Goal: Task Accomplishment & Management: Complete application form

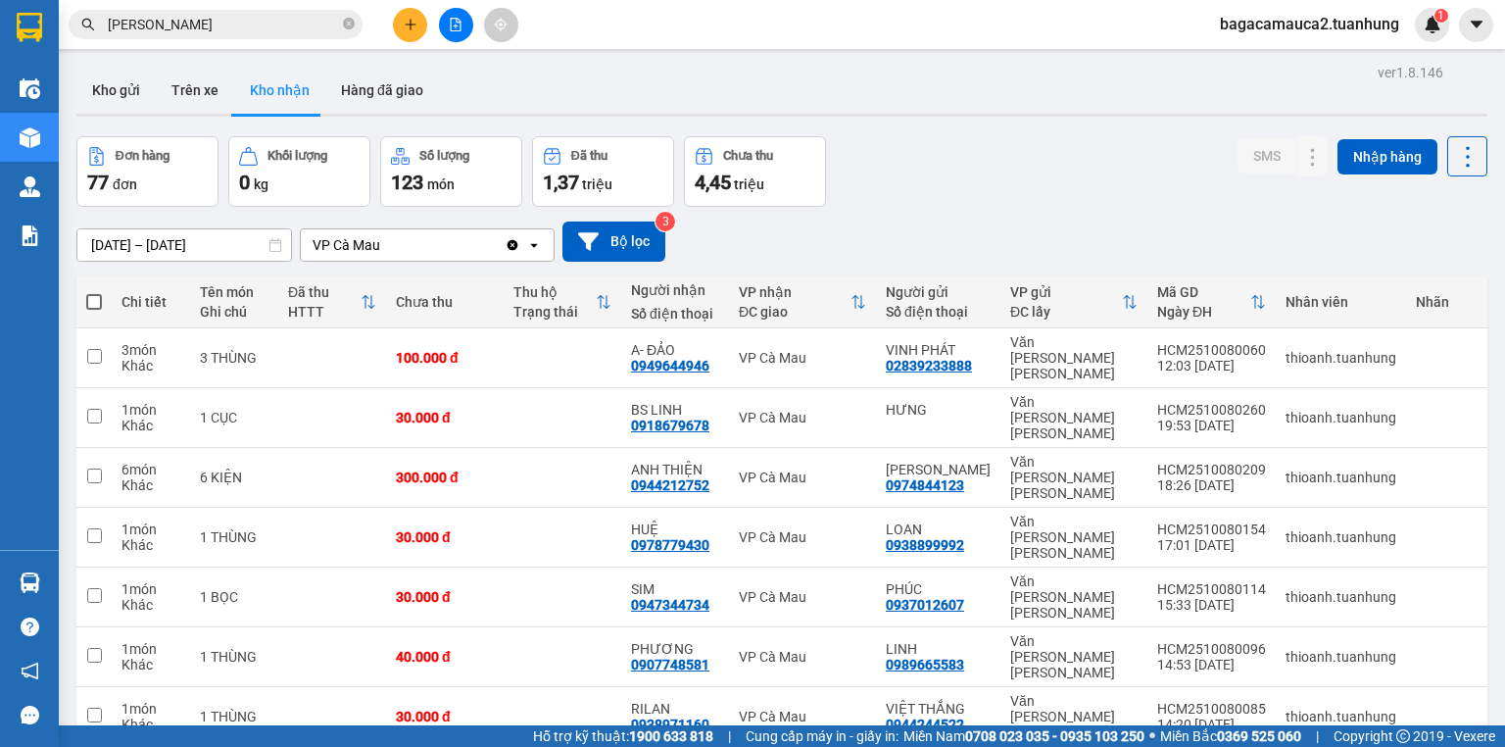
scroll to position [12, 0]
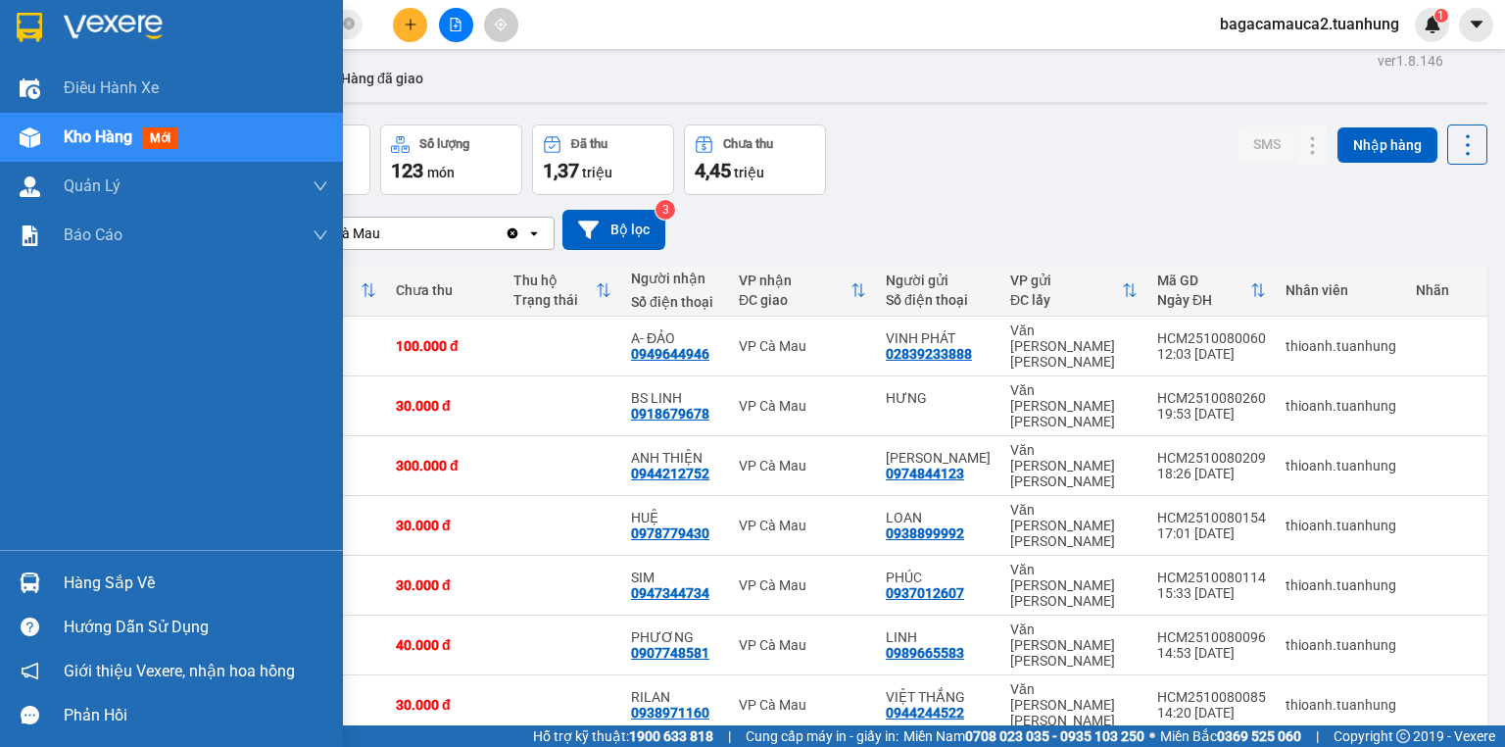
drag, startPoint x: 73, startPoint y: 361, endPoint x: 413, endPoint y: 27, distance: 476.0
click at [413, 27] on icon "plus" at bounding box center [411, 25] width 14 height 14
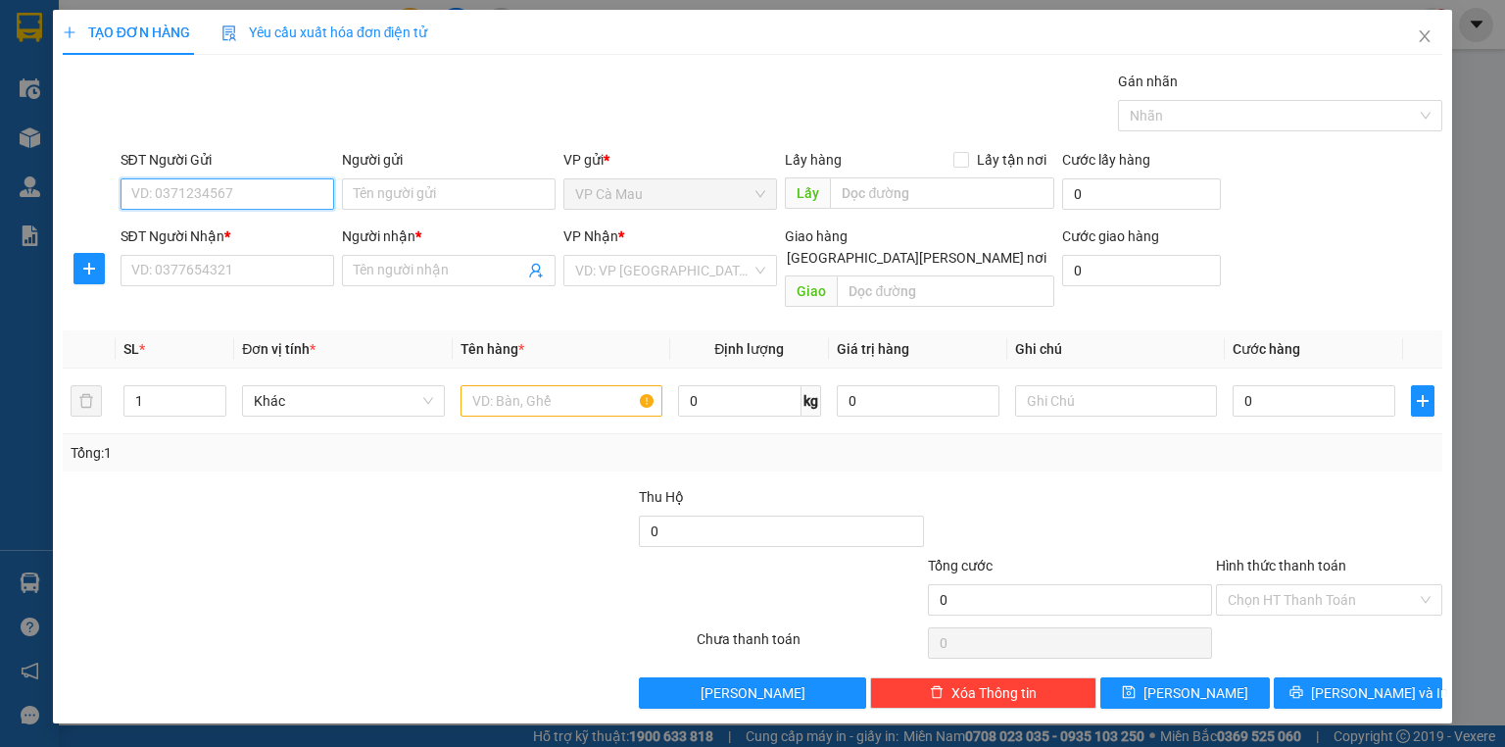
click at [263, 187] on input "SĐT Người Gửi" at bounding box center [228, 193] width 214 height 31
type input "0907941516"
click at [361, 194] on input "Người gửi" at bounding box center [449, 193] width 214 height 31
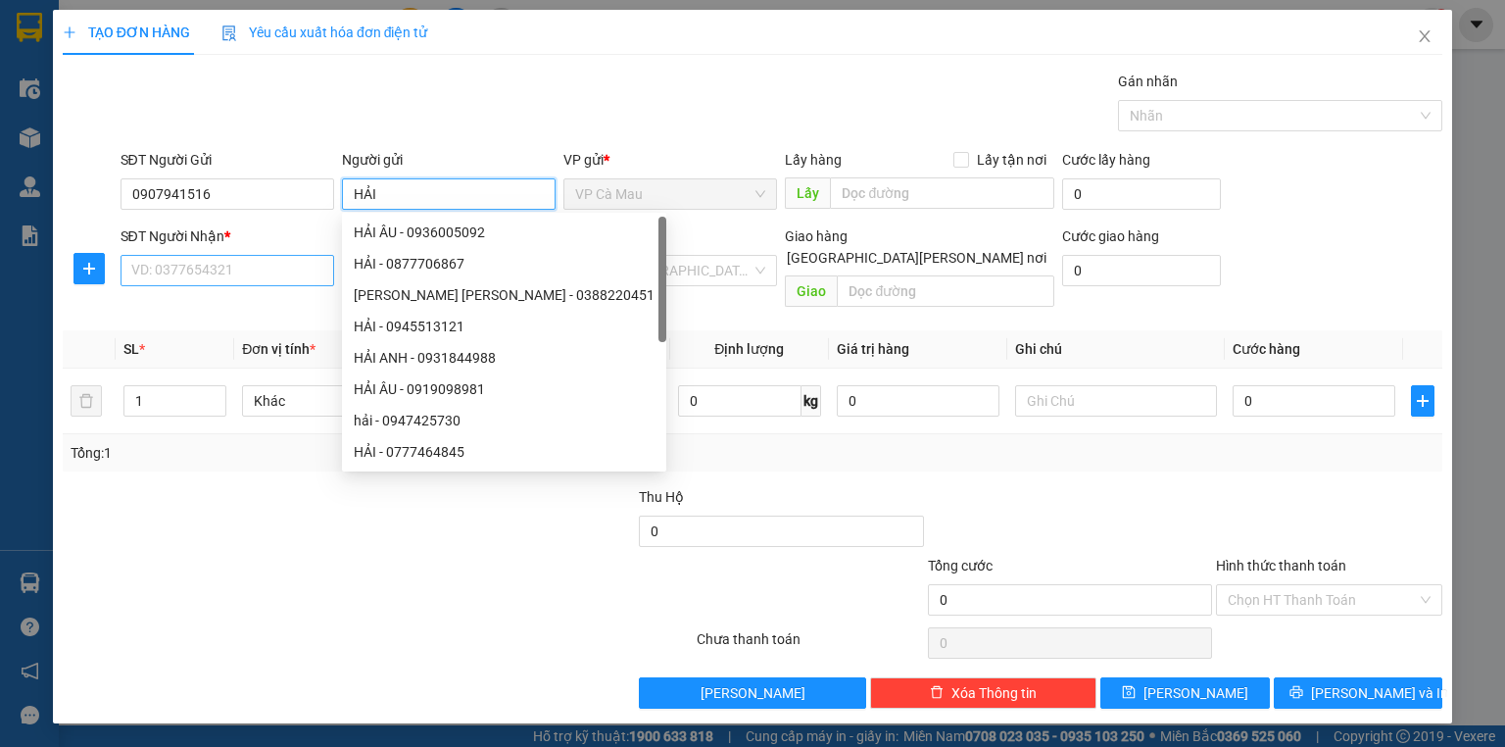
type input "HẢI"
click at [239, 272] on input "SĐT Người Nhận *" at bounding box center [228, 270] width 214 height 31
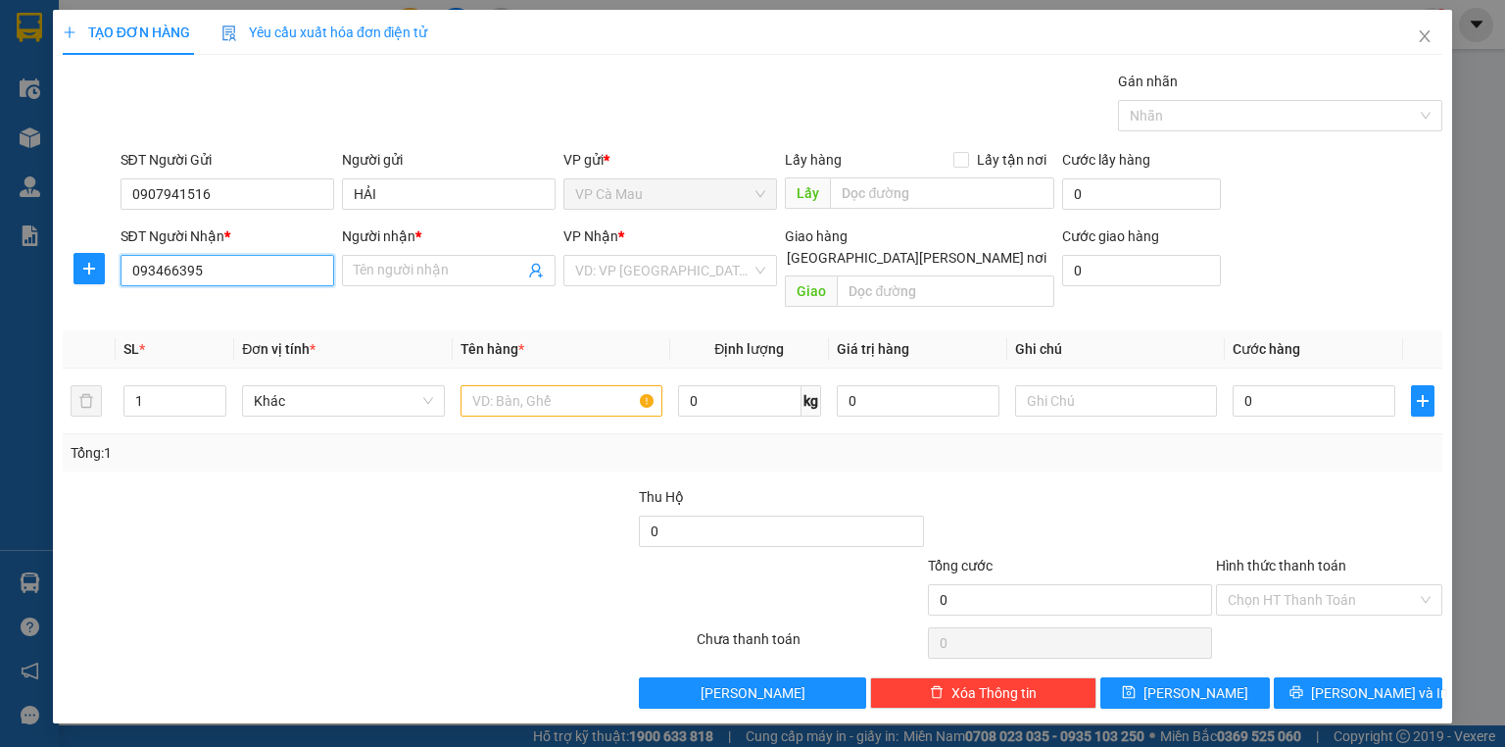
type input "0934663958"
click at [249, 311] on div "0934663958 - [PERSON_NAME]" at bounding box center [228, 309] width 193 height 22
type input "THANH"
type input "0934663958"
click at [496, 385] on input "text" at bounding box center [562, 400] width 202 height 31
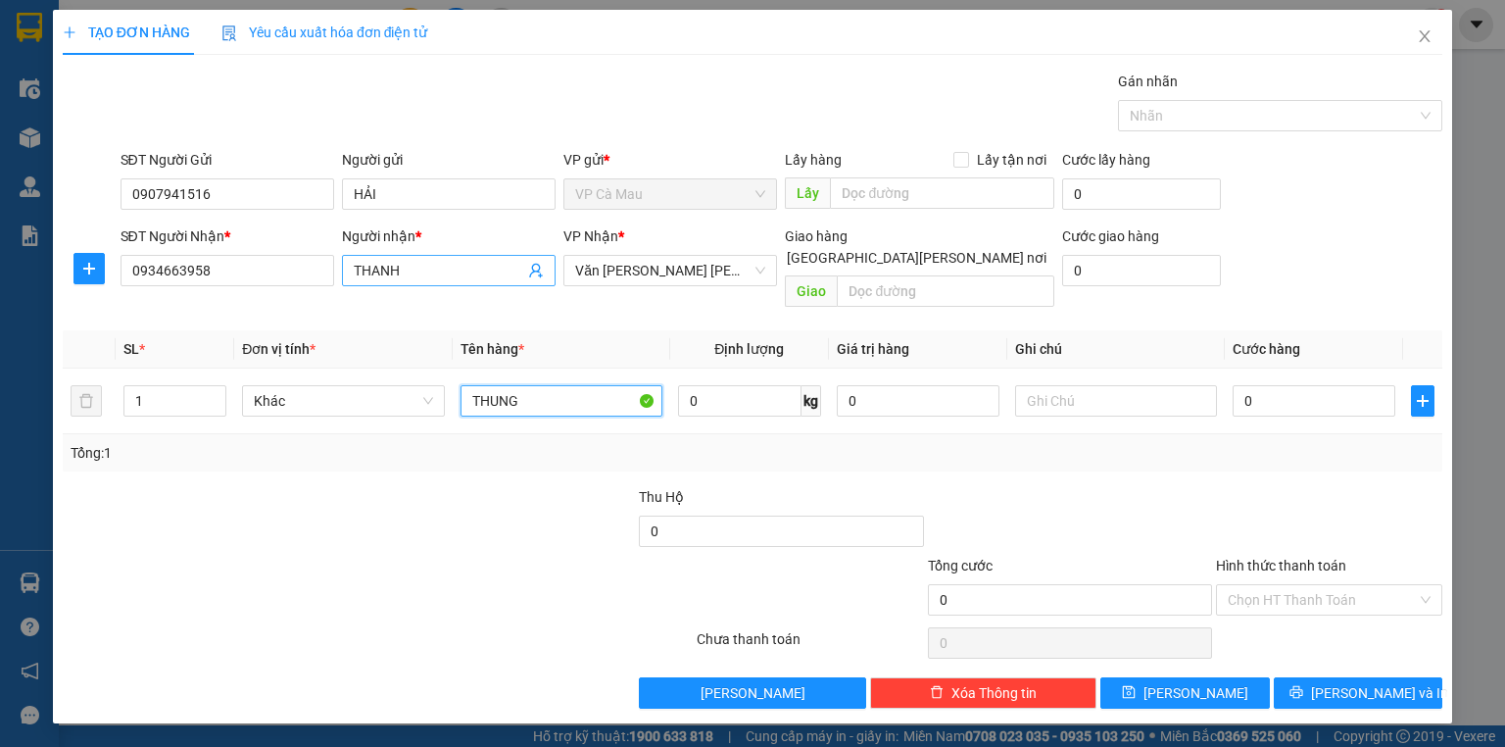
type input "THUNG"
click at [419, 260] on input "THANH" at bounding box center [439, 271] width 170 height 22
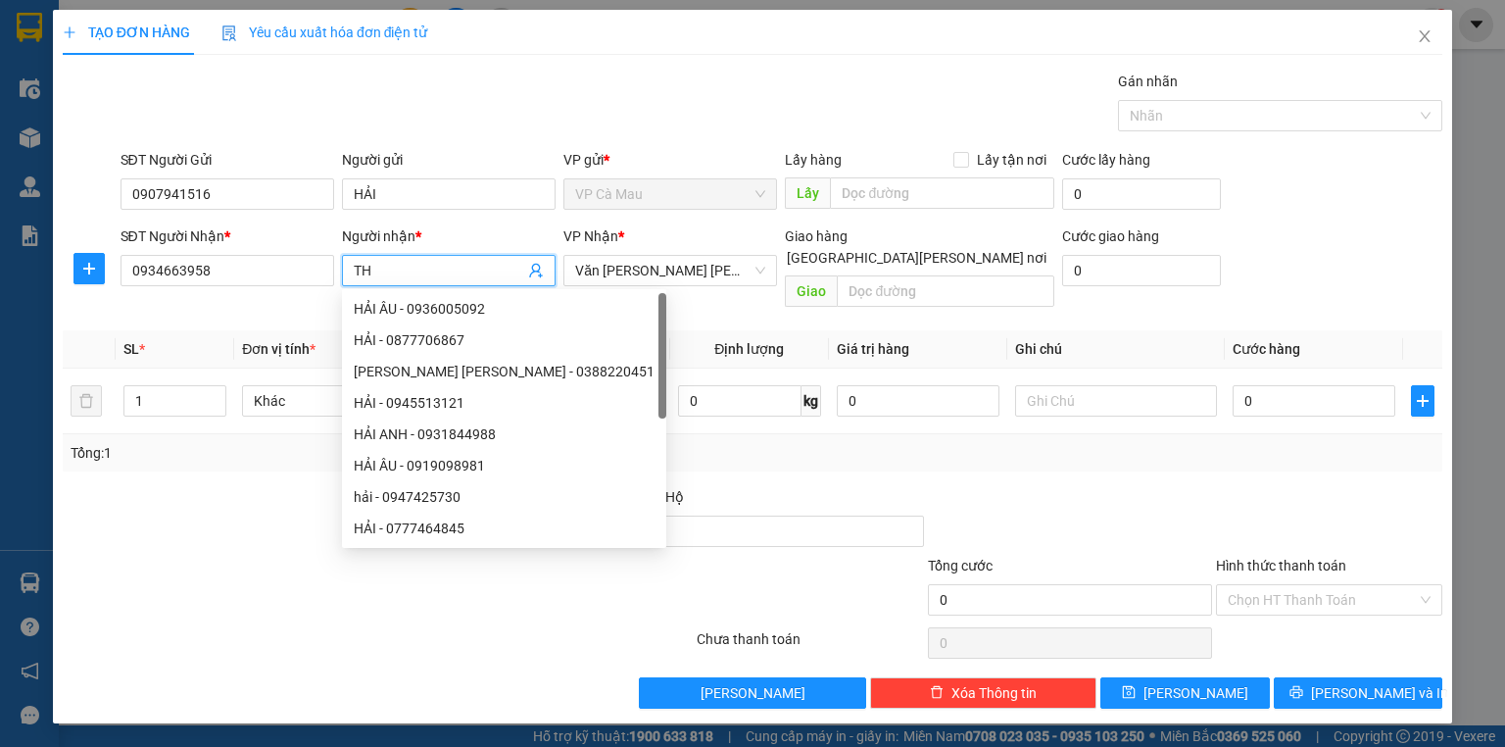
type input "T"
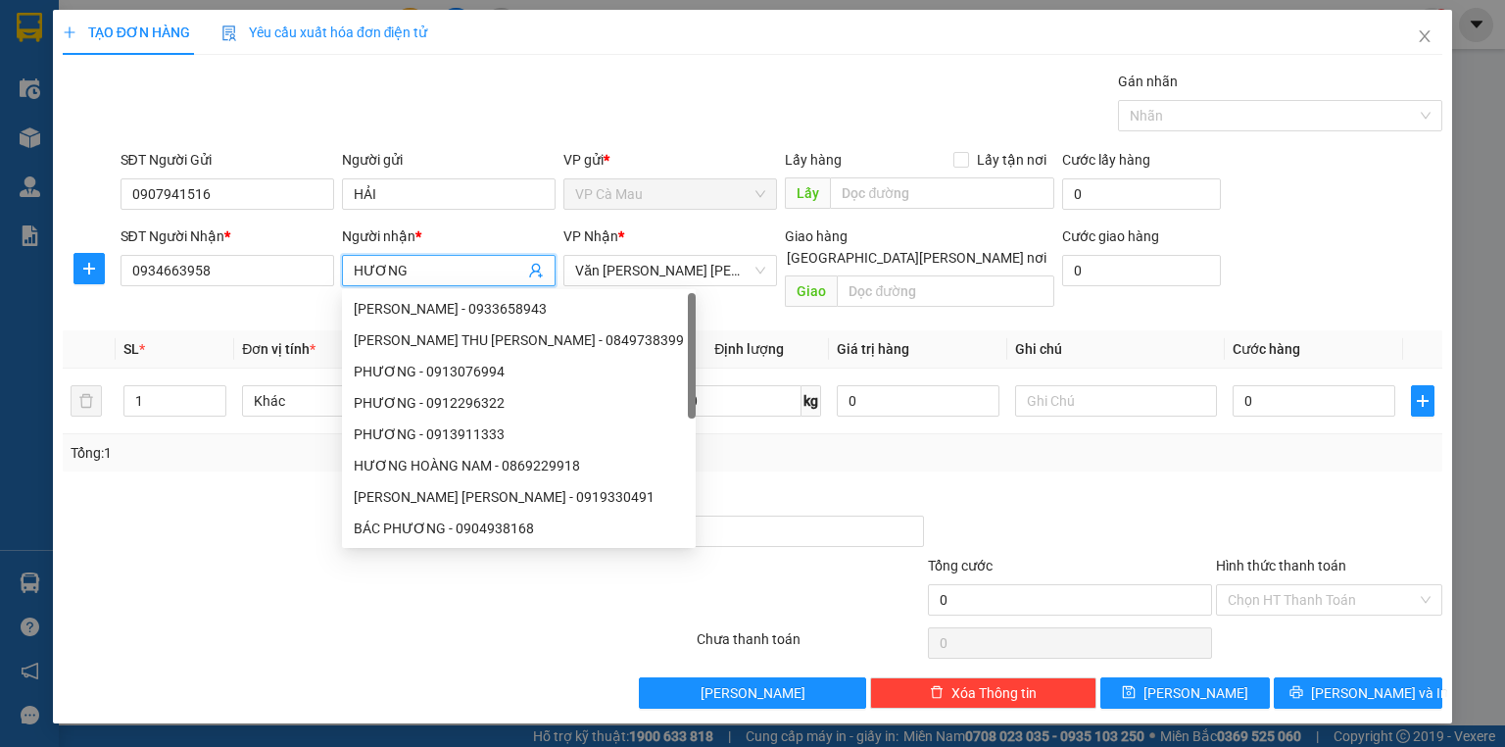
type input "HƯƠNG"
click at [231, 575] on div at bounding box center [263, 589] width 404 height 69
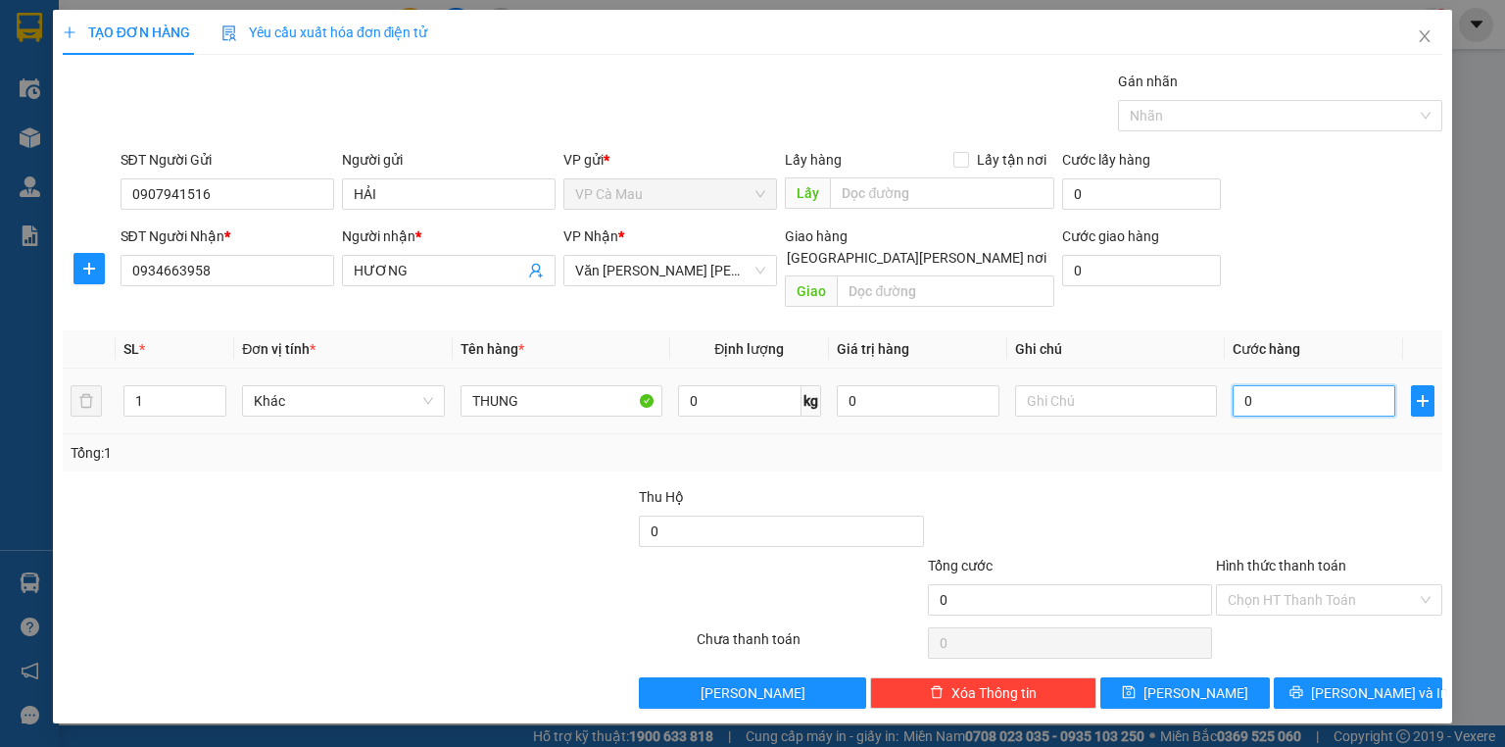
click at [1239, 385] on input "0" at bounding box center [1314, 400] width 163 height 31
type input "+3"
type input "3"
type input "+30"
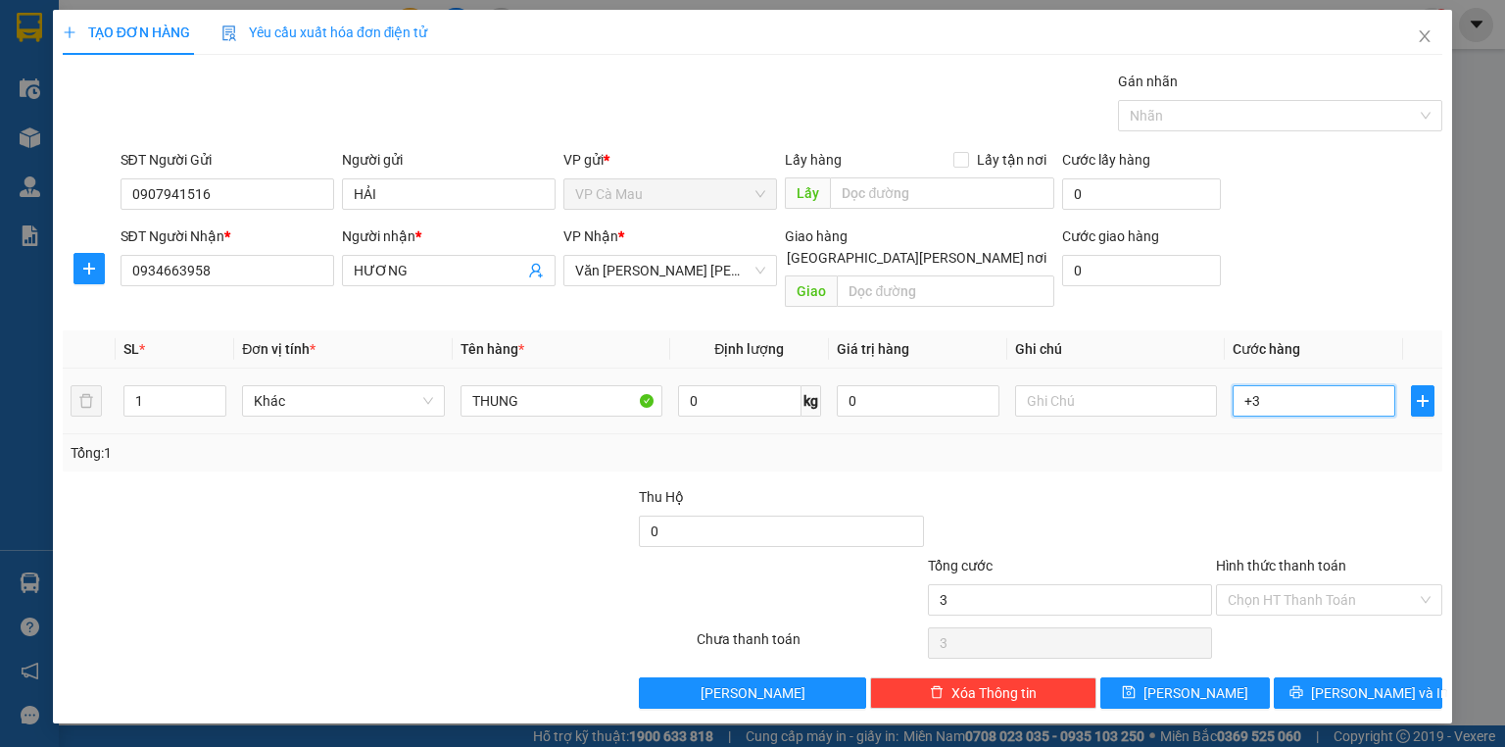
type input "30"
type input "30.000"
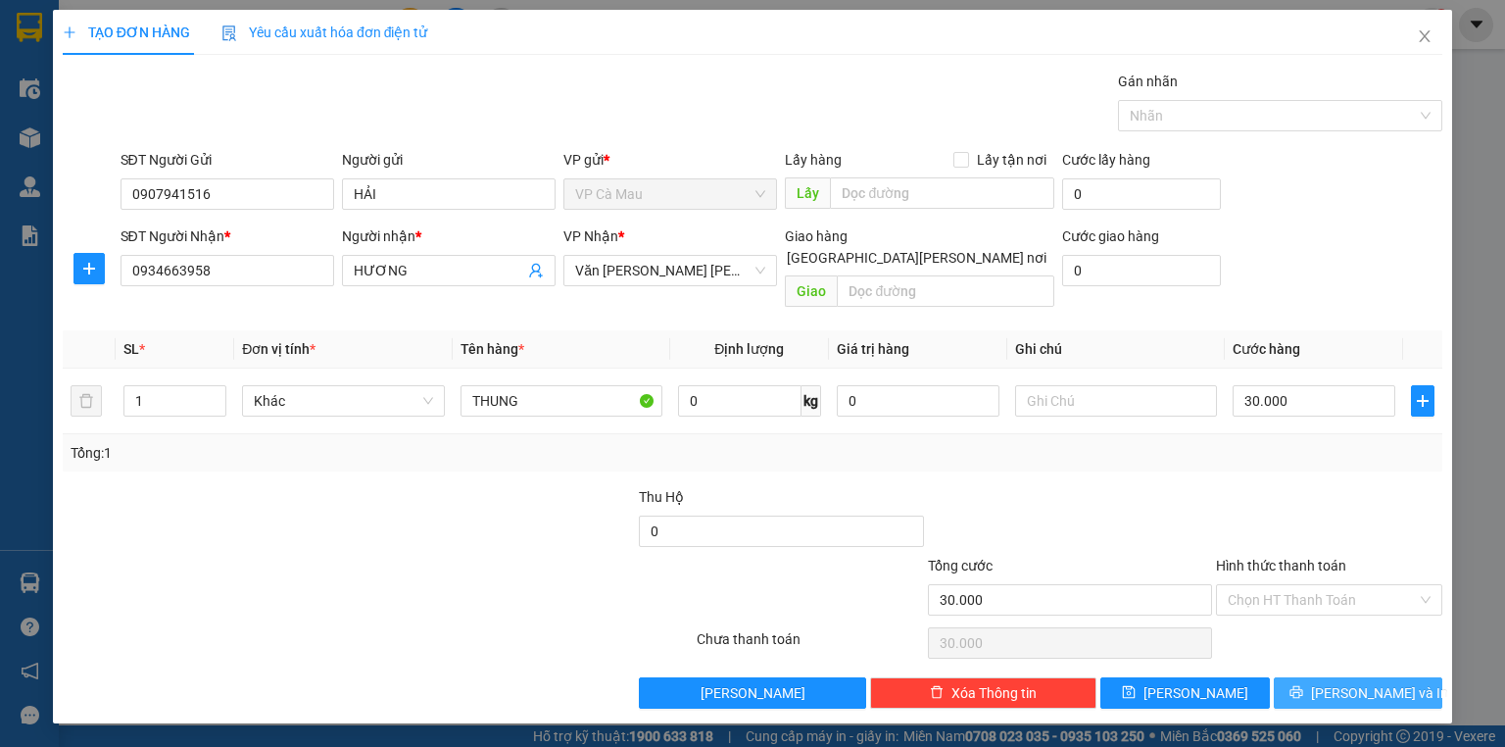
click at [1398, 680] on button "[PERSON_NAME] và In" at bounding box center [1359, 692] width 170 height 31
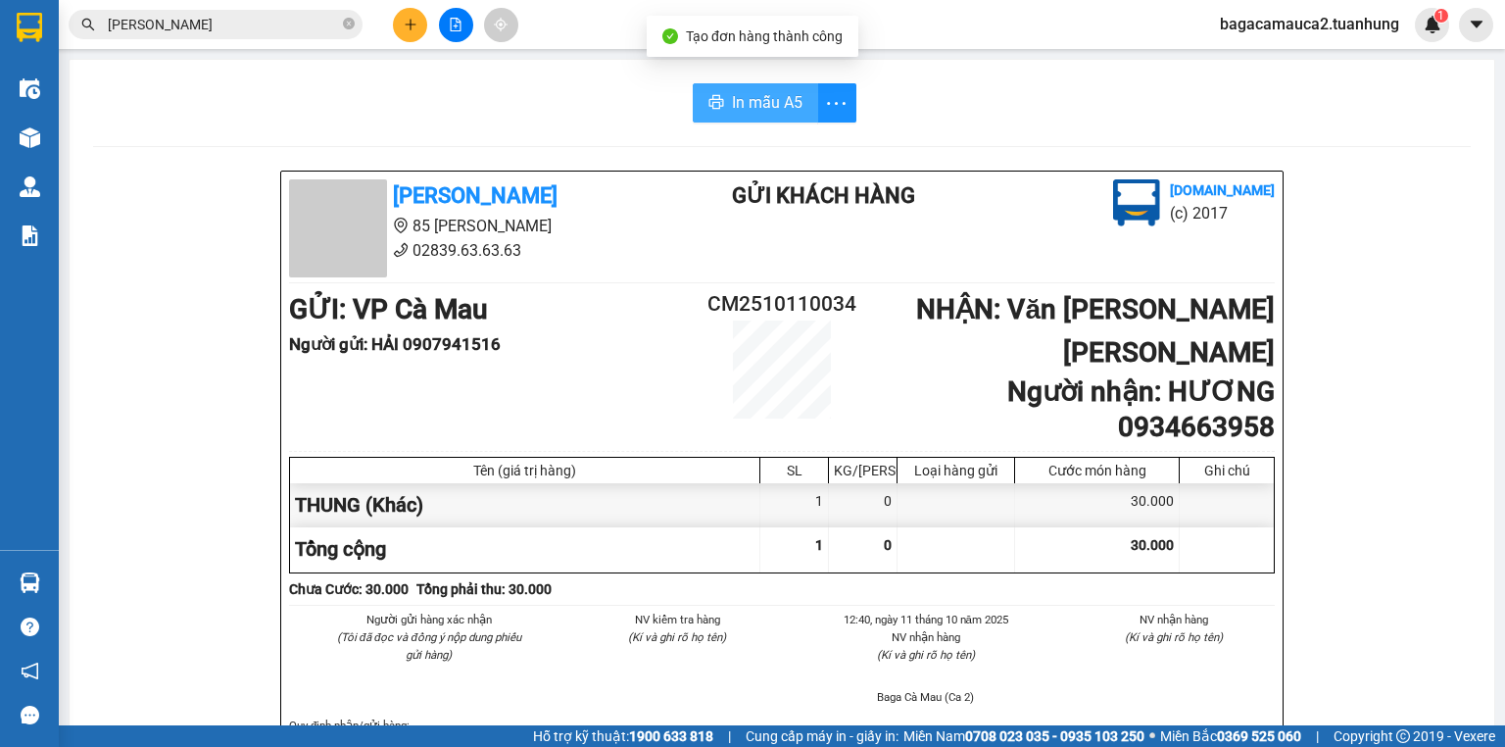
click at [762, 108] on span "In mẫu A5" at bounding box center [767, 102] width 71 height 24
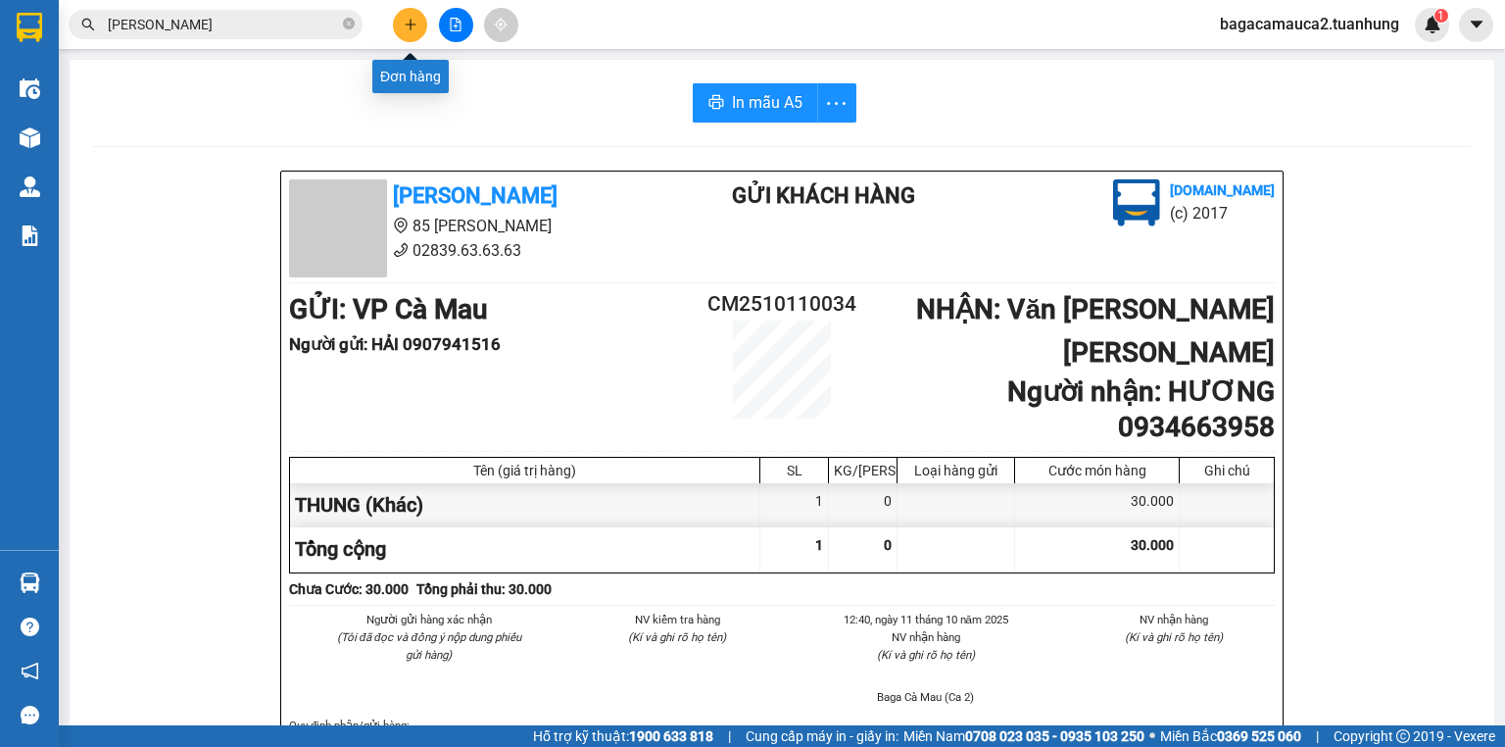
click at [407, 27] on icon "plus" at bounding box center [411, 25] width 14 height 14
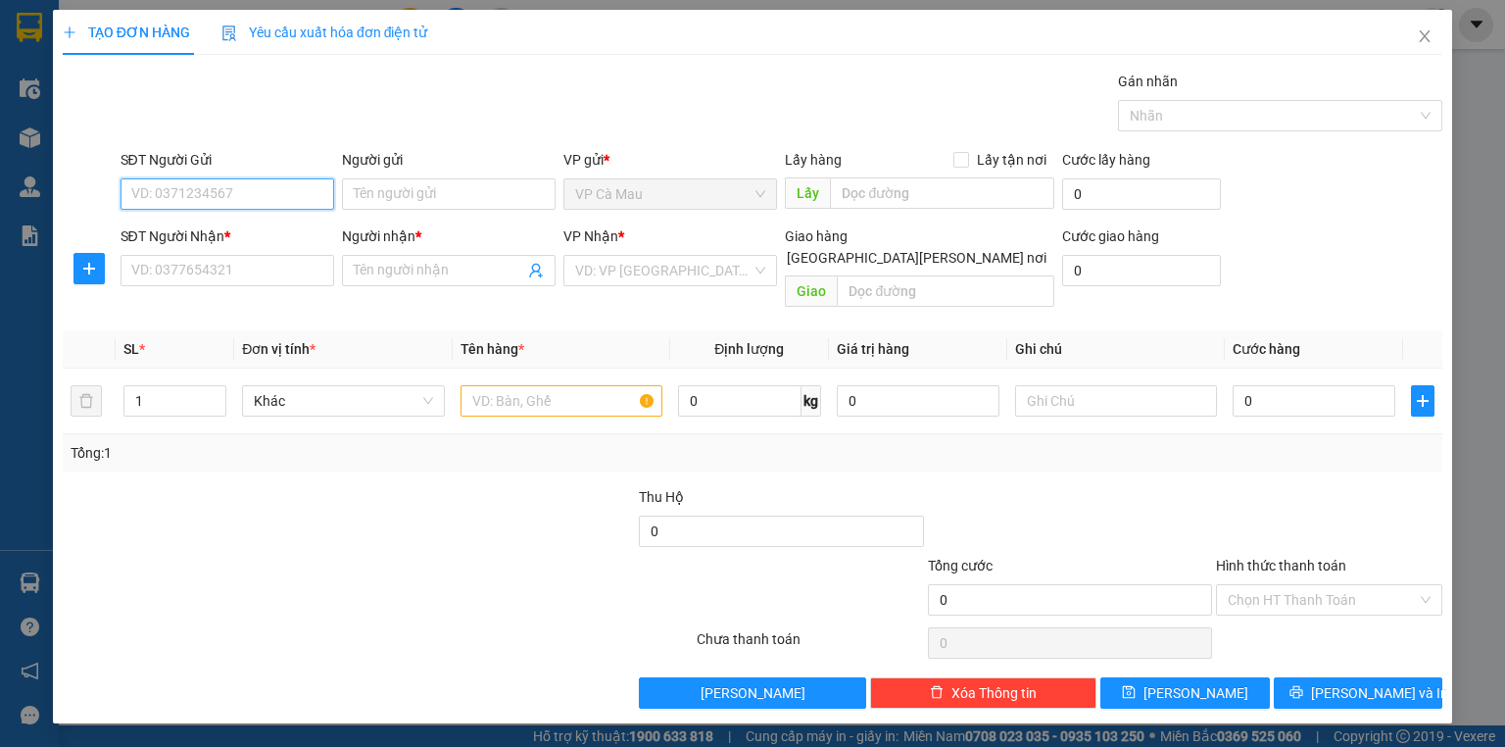
click at [254, 188] on input "SĐT Người Gửi" at bounding box center [228, 193] width 214 height 31
type input "0946006644"
click at [208, 221] on div "0946006644 - MÃI" at bounding box center [227, 232] width 190 height 22
type input "MÃI"
type input "0946006644"
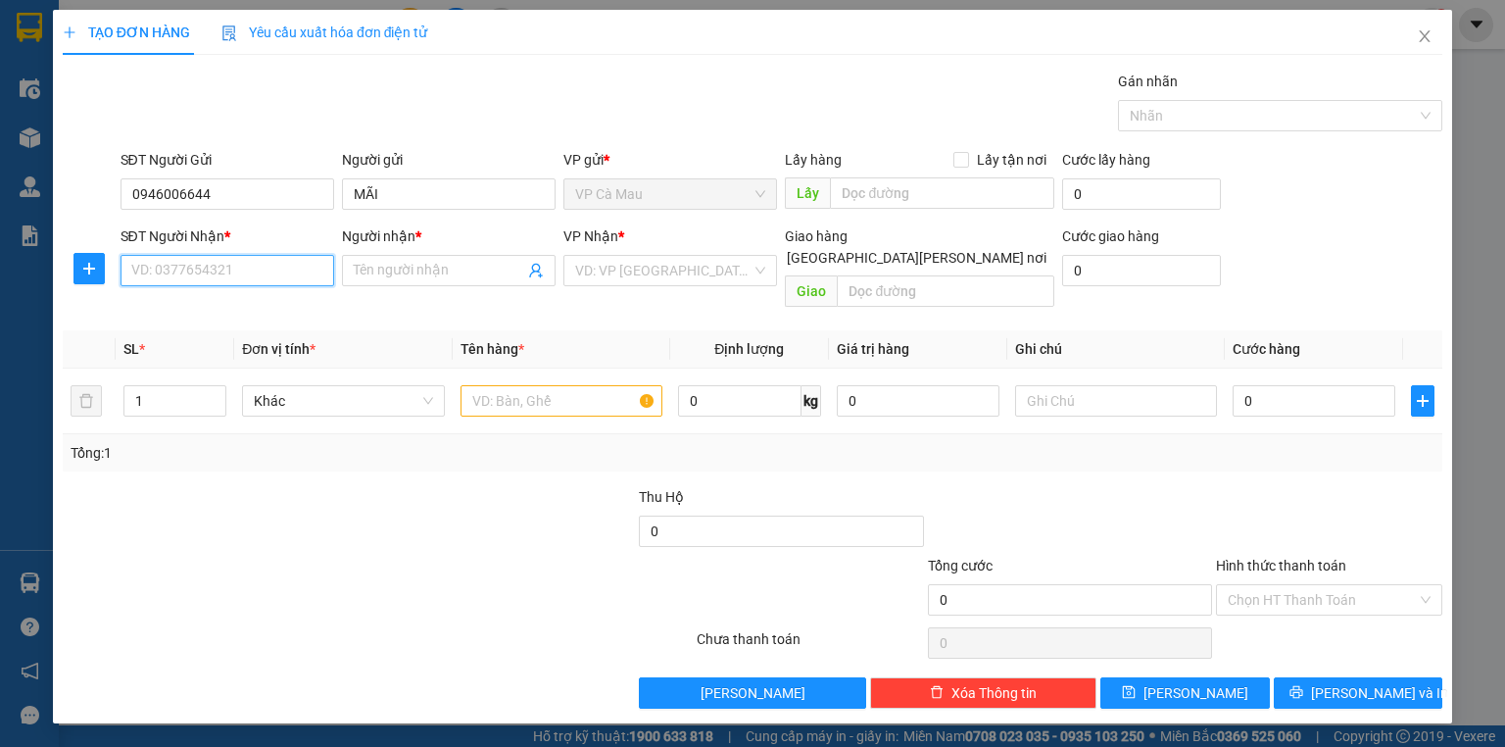
click at [212, 275] on input "SĐT Người Nhận *" at bounding box center [228, 270] width 214 height 31
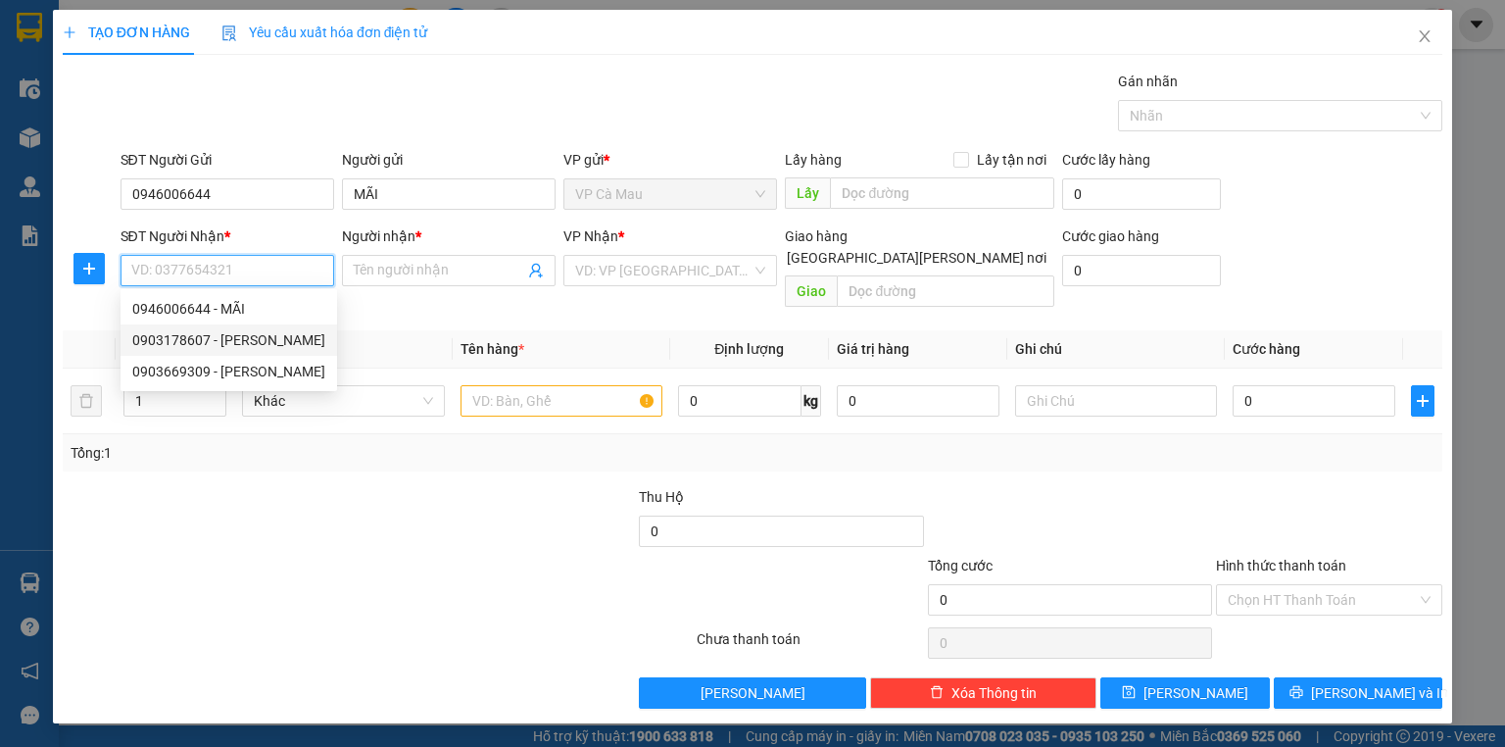
click at [194, 341] on div "0903178607 - [PERSON_NAME]" at bounding box center [228, 340] width 193 height 22
type input "0903178607"
type input "VINH"
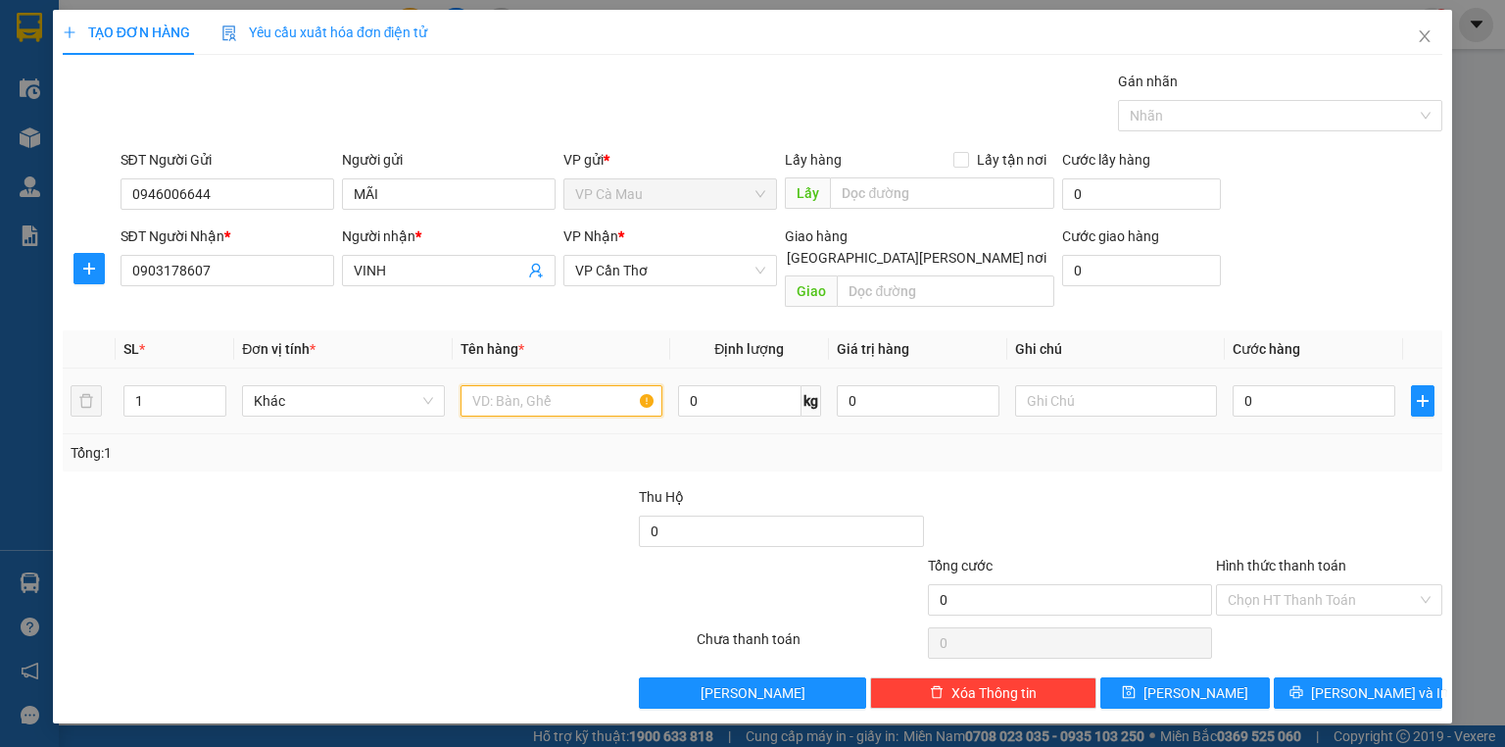
click at [494, 388] on input "text" at bounding box center [562, 400] width 202 height 31
type input "THUNG"
click at [1237, 385] on input "0" at bounding box center [1314, 400] width 163 height 31
type input "+3"
type input "3"
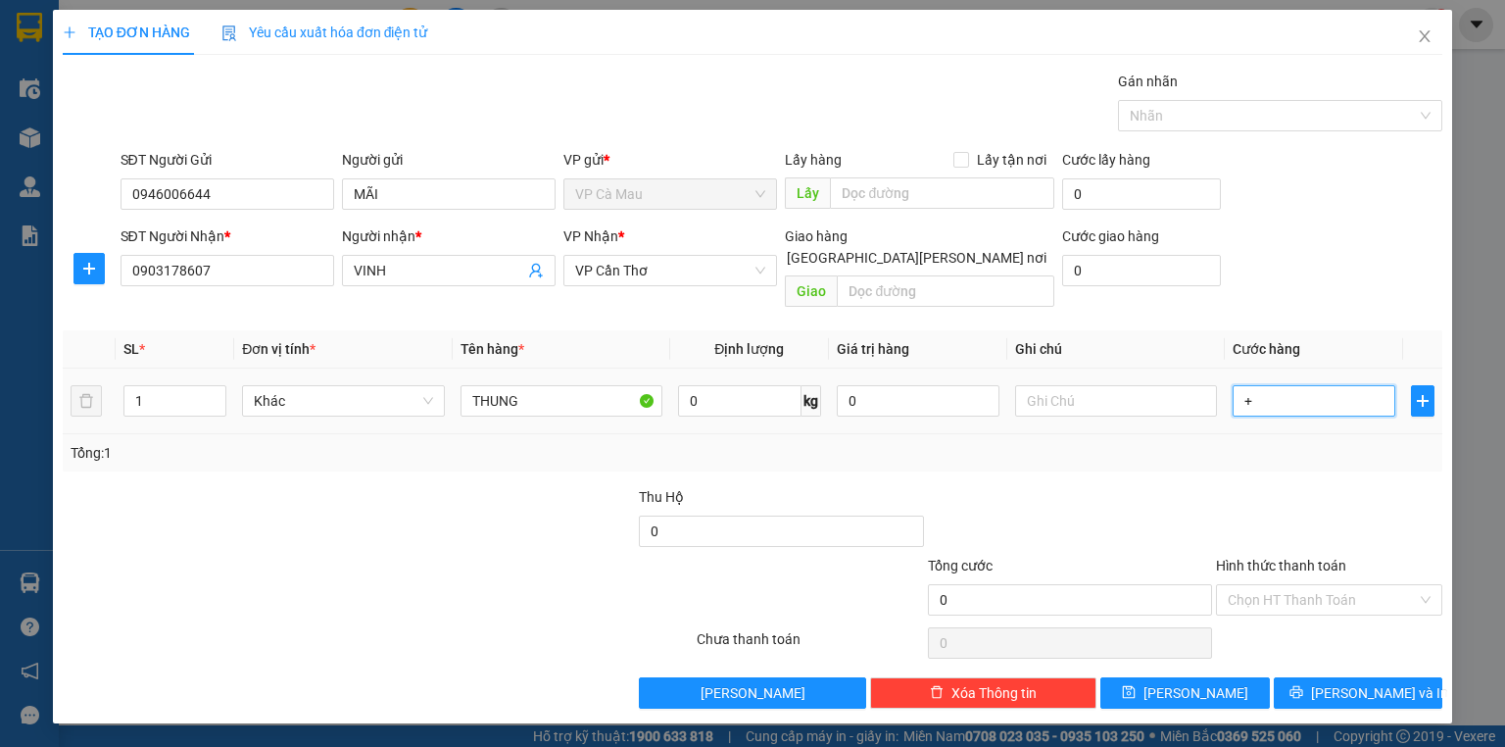
type input "3"
type input "+30"
type input "30"
type input "30.000"
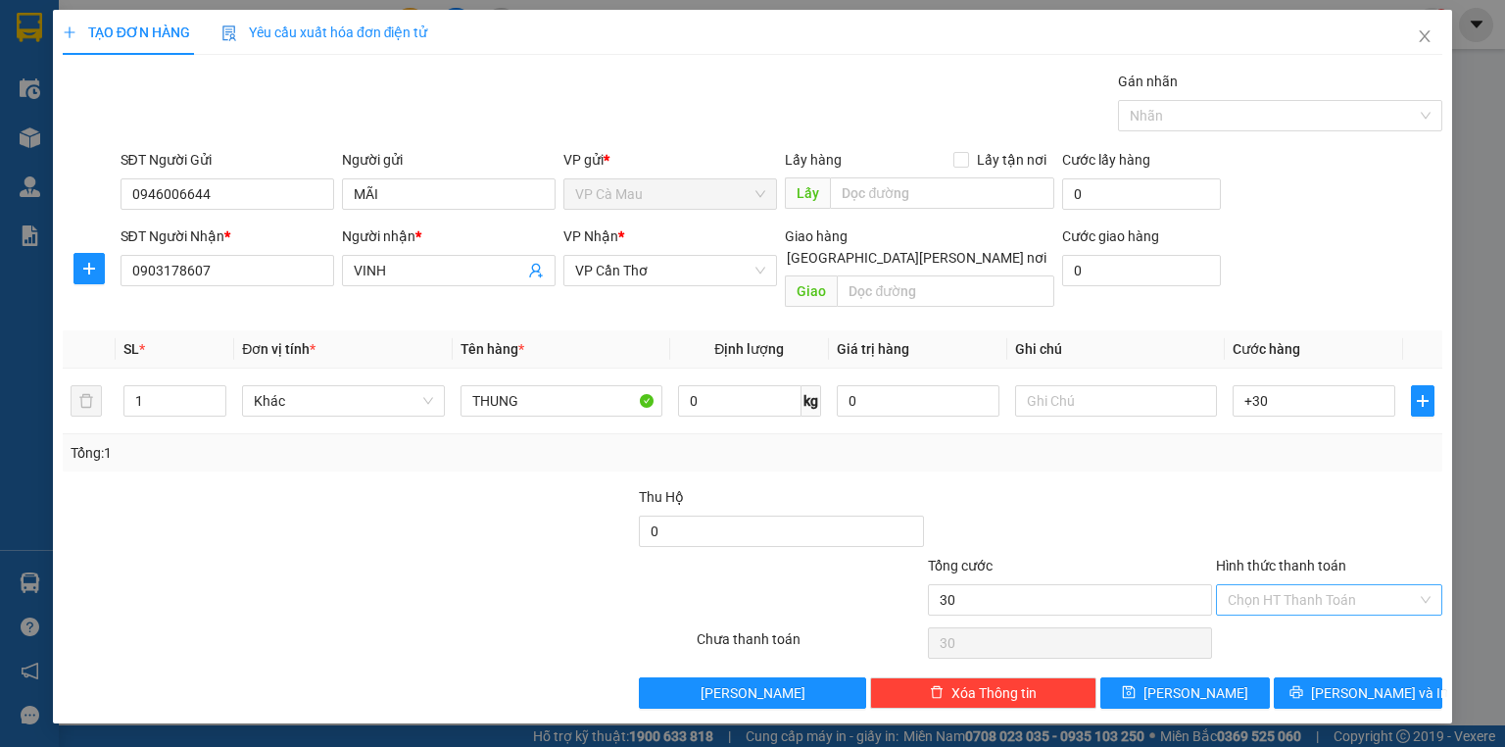
type input "30.000"
click at [1320, 585] on input "Hình thức thanh toán" at bounding box center [1322, 599] width 189 height 29
click at [1313, 615] on div "Tại văn phòng" at bounding box center [1329, 616] width 203 height 22
type input "0"
click at [1359, 682] on span "[PERSON_NAME] và In" at bounding box center [1379, 693] width 137 height 22
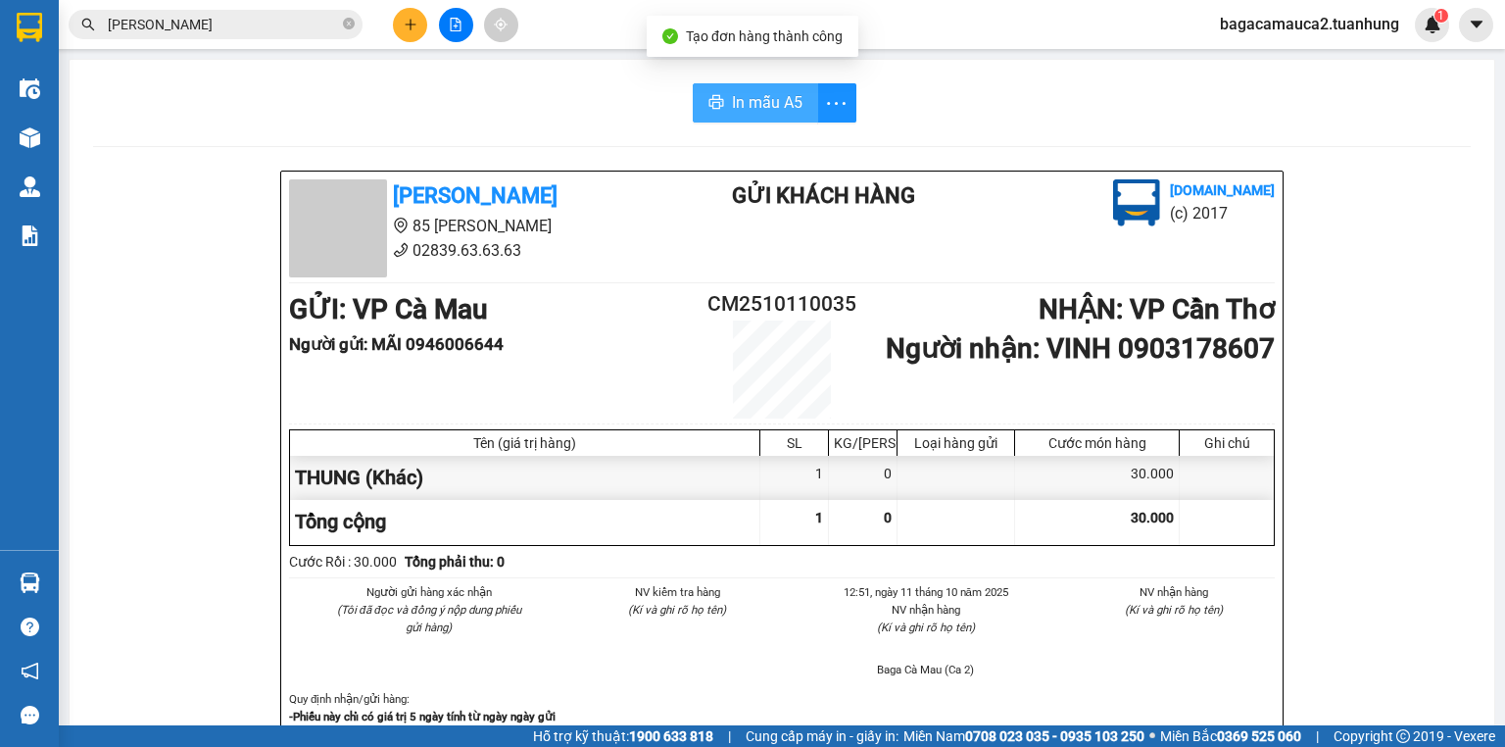
click at [763, 112] on span "In mẫu A5" at bounding box center [767, 102] width 71 height 24
